Goal: Information Seeking & Learning: Find specific fact

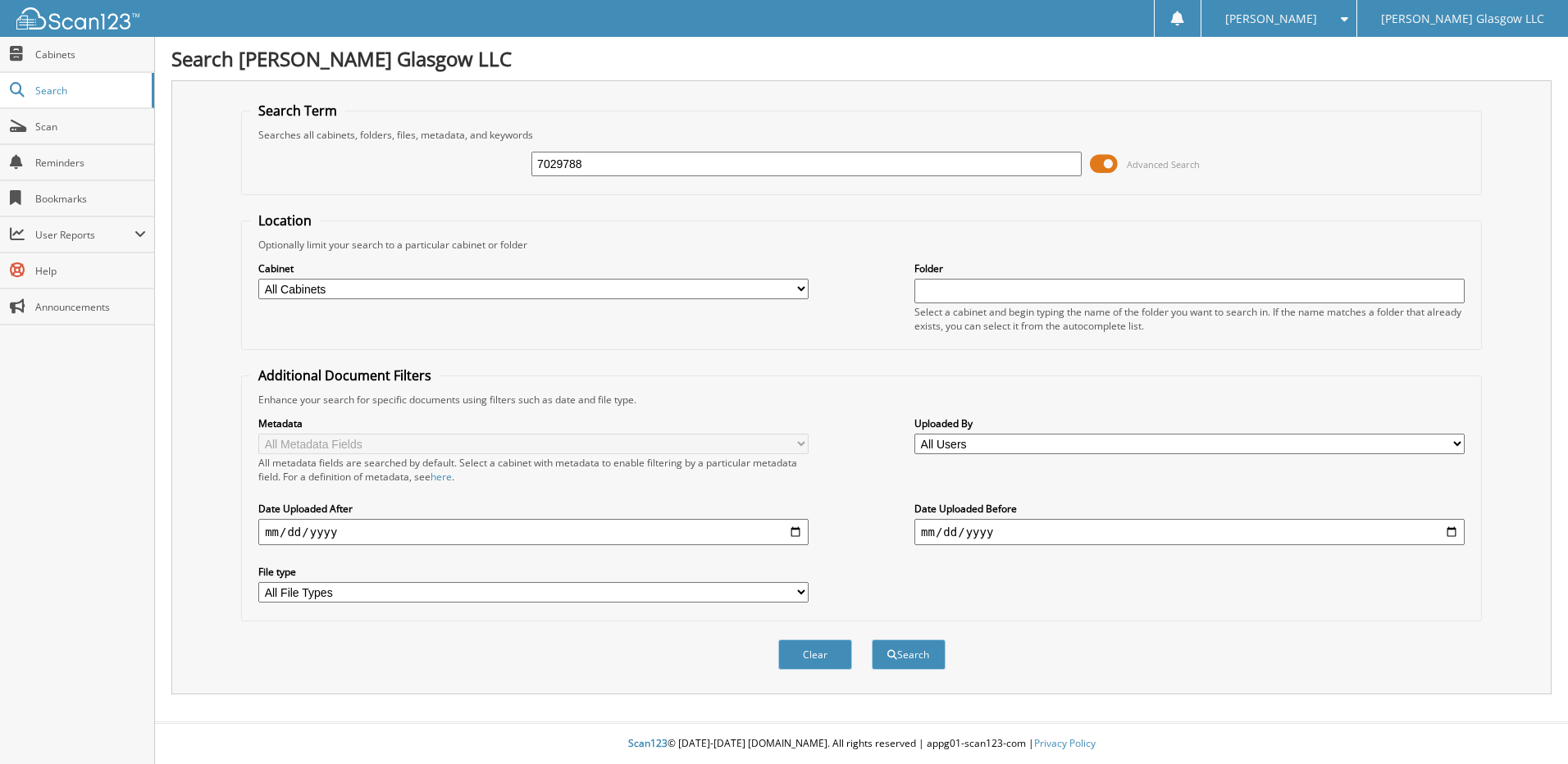
type input "7029788"
click at [872, 640] on button "Search" at bounding box center [908, 655] width 73 height 30
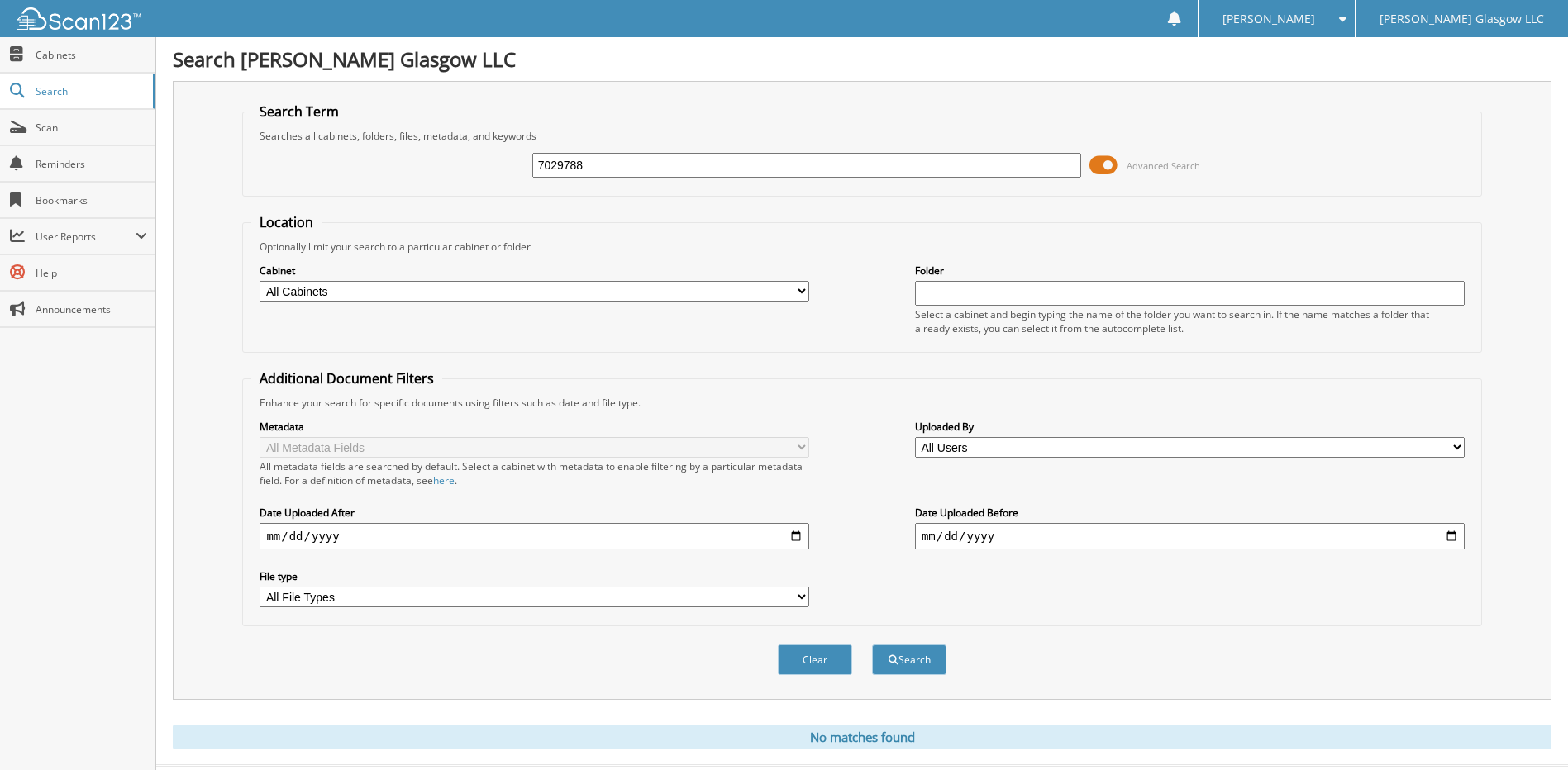
drag, startPoint x: 608, startPoint y: 168, endPoint x: 513, endPoint y: 168, distance: 95.0
click at [513, 168] on div "7029788 Advanced Search" at bounding box center [861, 165] width 1221 height 45
type input "s"
type input "SERRA"
